Goal: Task Accomplishment & Management: Complete application form

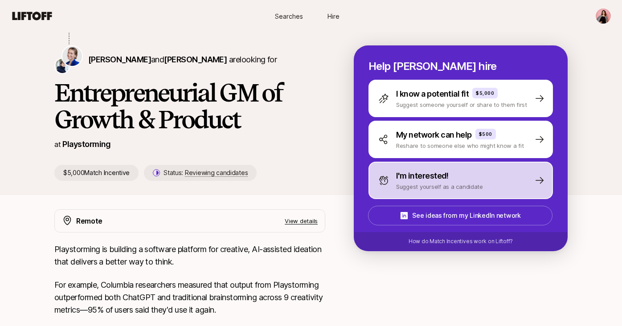
scroll to position [105, 0]
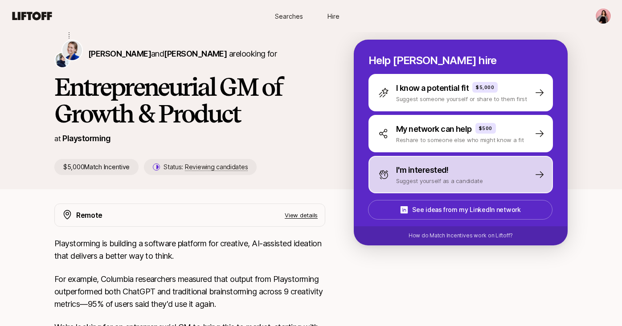
click at [476, 178] on p "Suggest yourself as a candidate" at bounding box center [439, 181] width 87 height 9
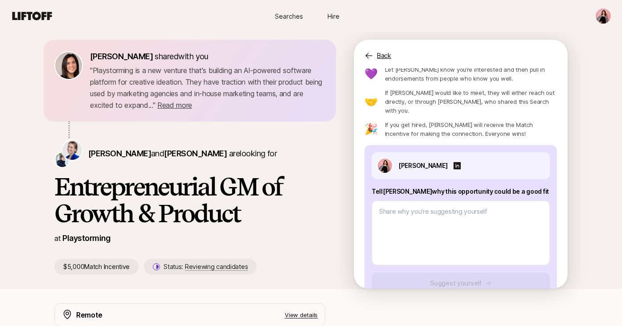
scroll to position [37, 0]
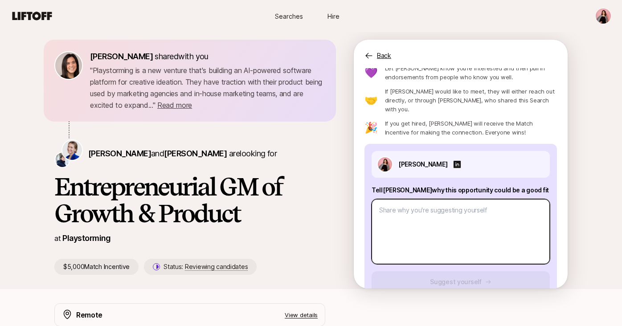
click at [458, 202] on textarea at bounding box center [461, 231] width 178 height 65
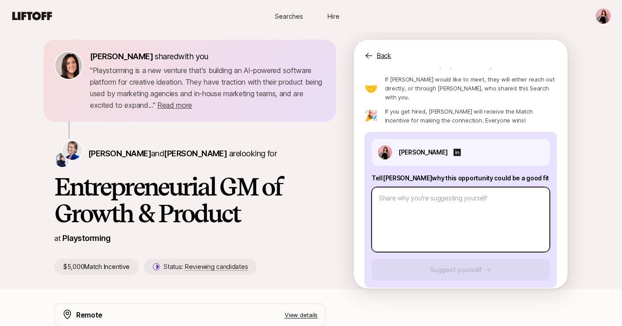
scroll to position [0, 0]
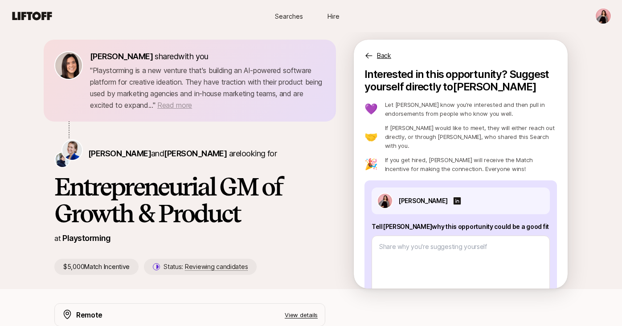
click at [192, 107] on span "Read more" at bounding box center [174, 105] width 35 height 9
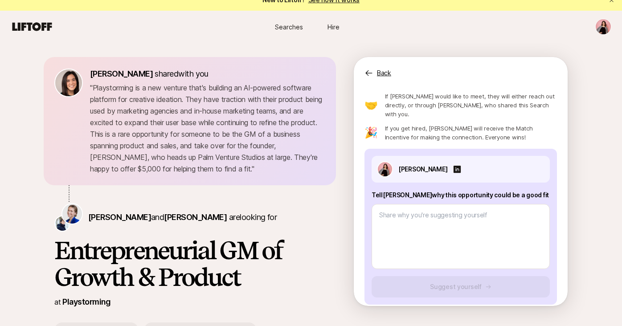
scroll to position [12, 0]
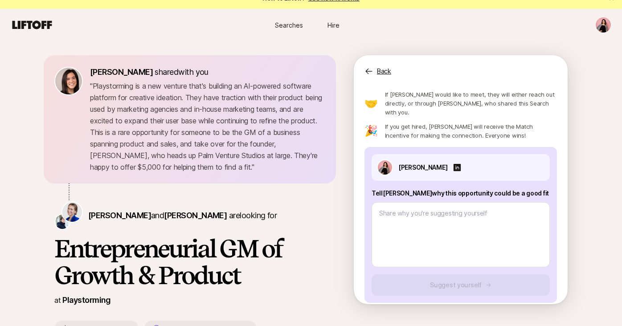
click at [423, 199] on div at bounding box center [461, 233] width 178 height 69
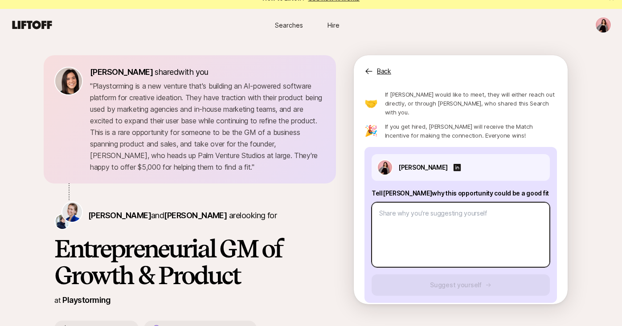
click at [423, 210] on textarea at bounding box center [461, 234] width 178 height 65
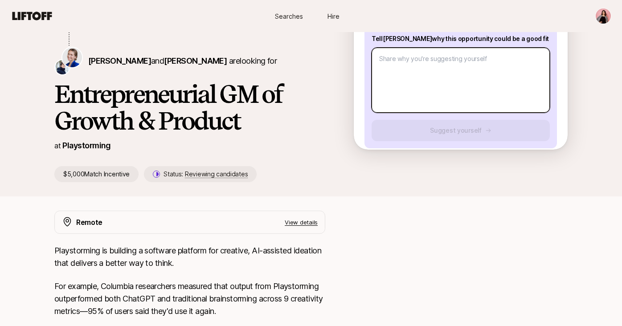
scroll to position [169, 0]
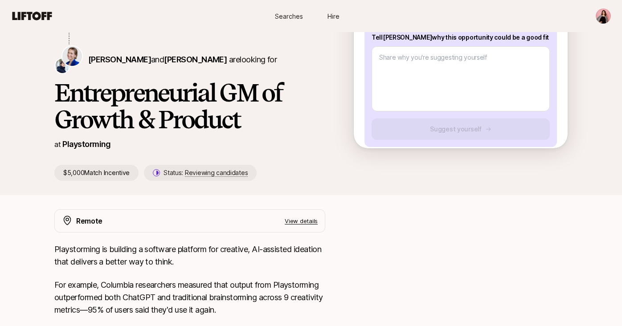
click at [94, 144] on p "Playstorming" at bounding box center [86, 144] width 49 height 12
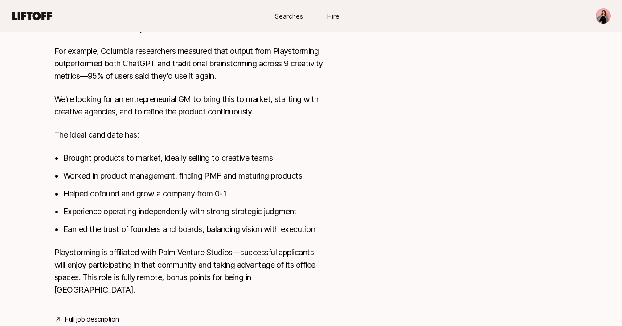
scroll to position [417, 0]
